Goal: Navigation & Orientation: Find specific page/section

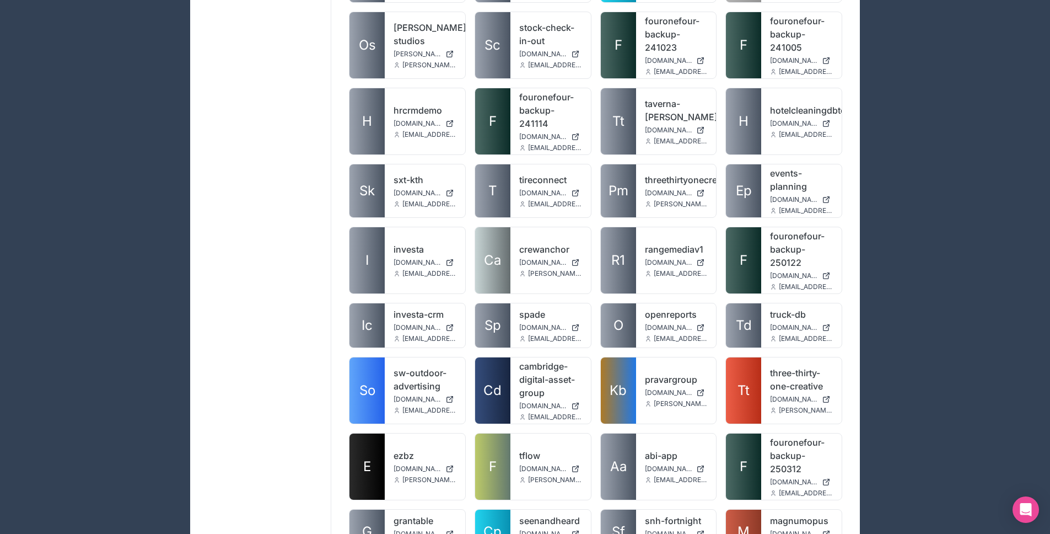
scroll to position [1621, 0]
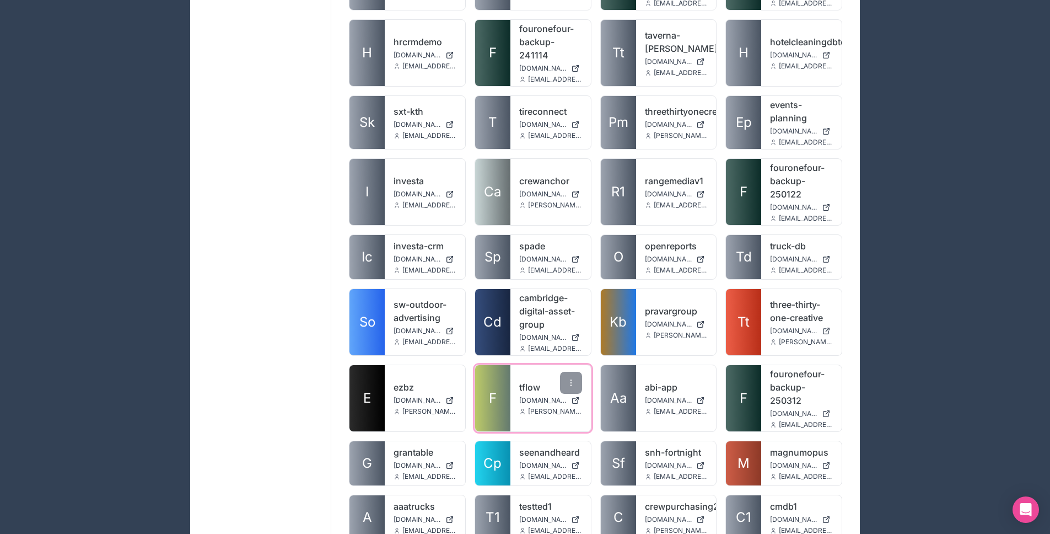
click at [539, 396] on span "[DOMAIN_NAME]" at bounding box center [542, 400] width 47 height 9
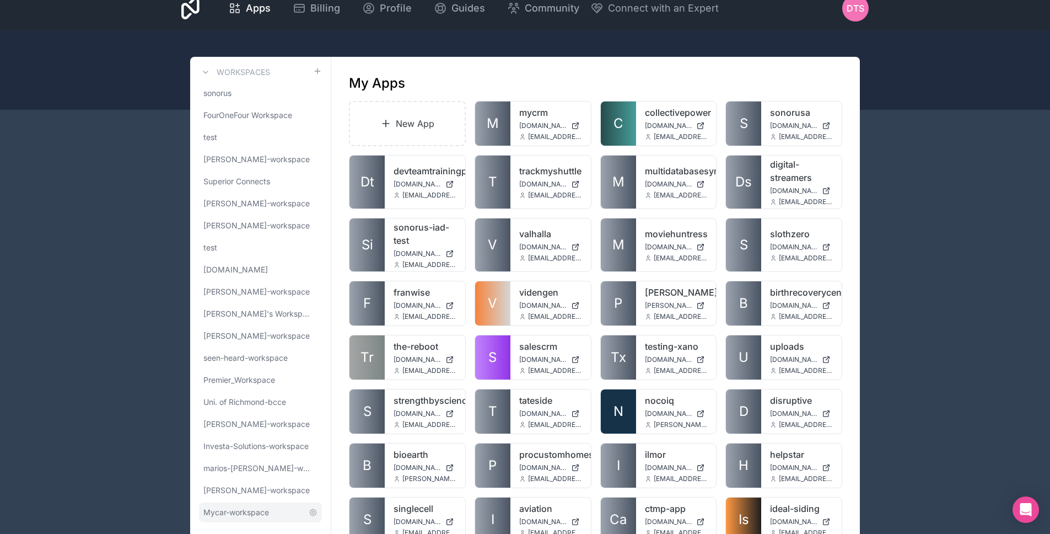
scroll to position [214, 0]
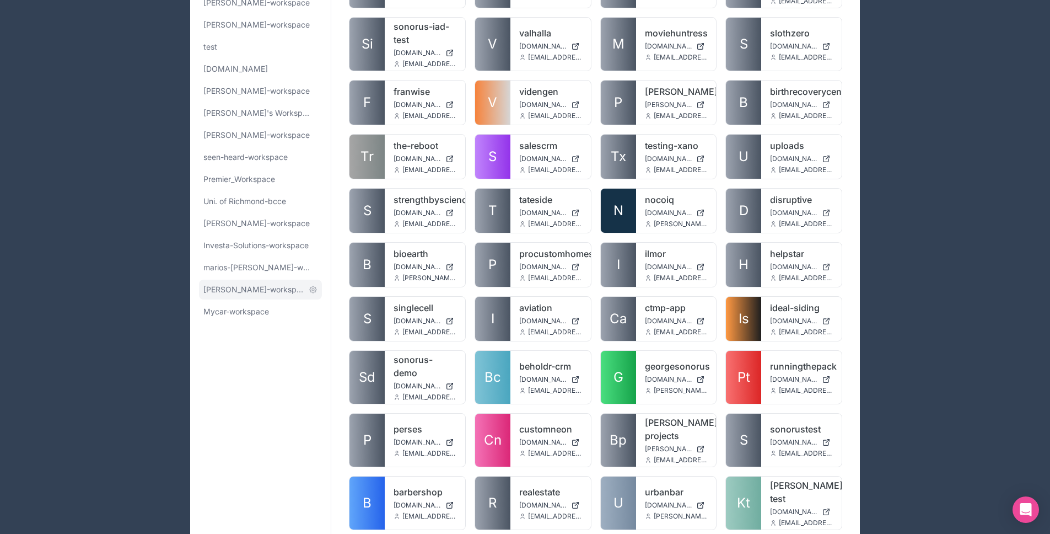
click at [255, 288] on span "[PERSON_NAME]-workspace" at bounding box center [253, 289] width 101 height 11
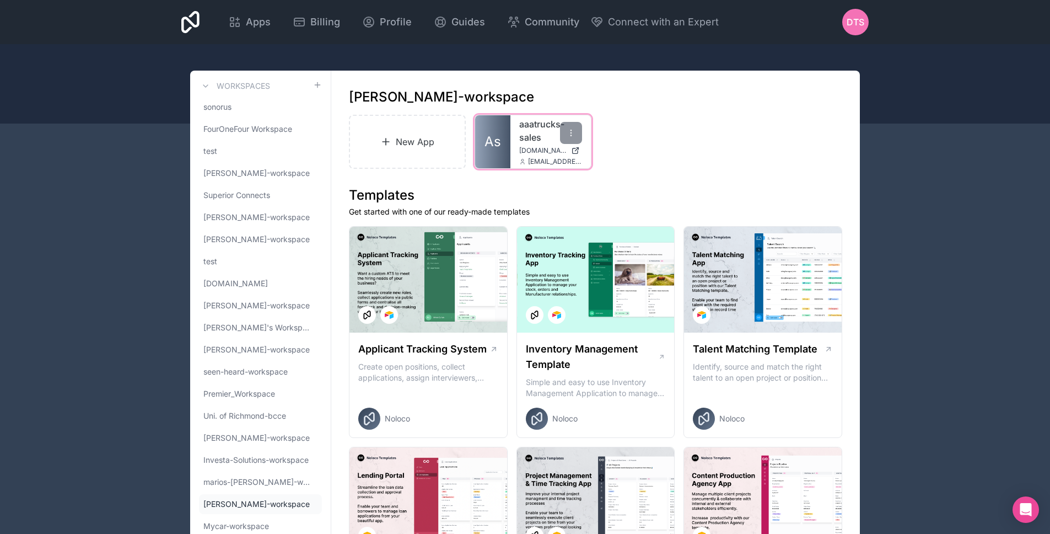
click at [506, 143] on link "As" at bounding box center [492, 141] width 35 height 53
